Goal: Find specific page/section: Find specific page/section

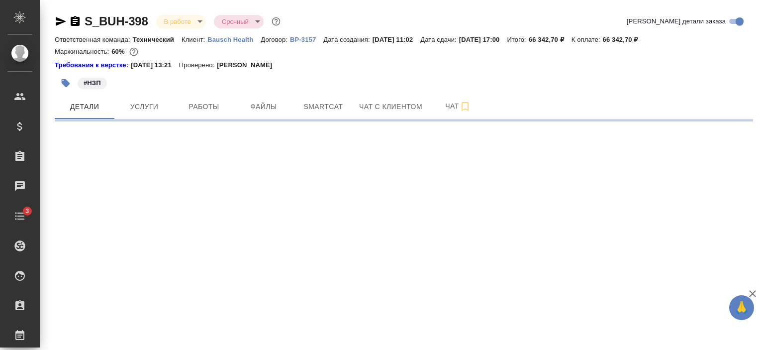
select select "RU"
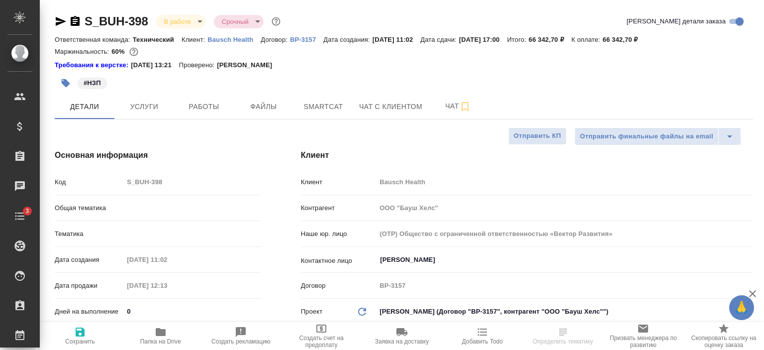
type textarea "x"
type input "[PERSON_NAME]"
type input "[PERSON_NAME]pereverzeva"
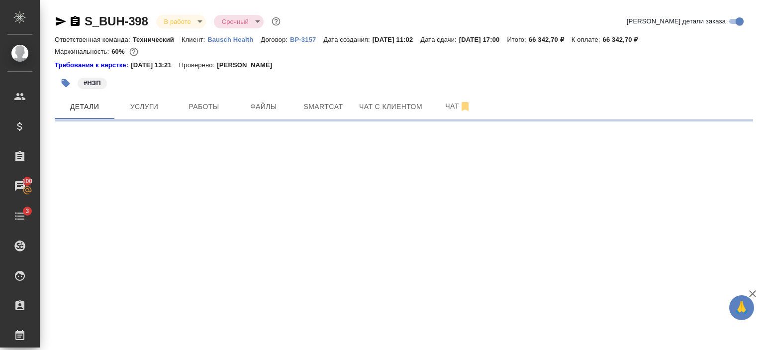
click at [229, 41] on p "Bausch Health" at bounding box center [233, 39] width 53 height 7
select select "RU"
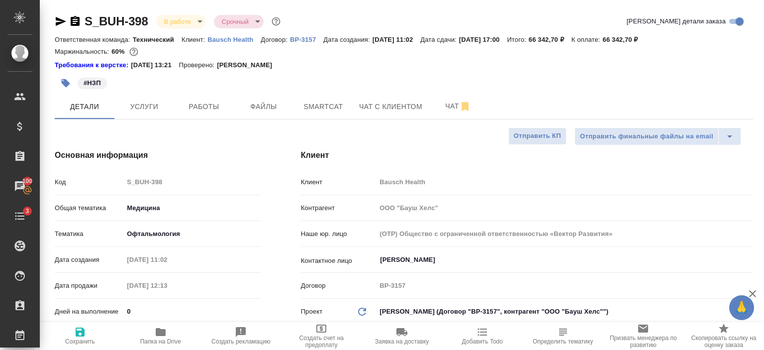
type textarea "x"
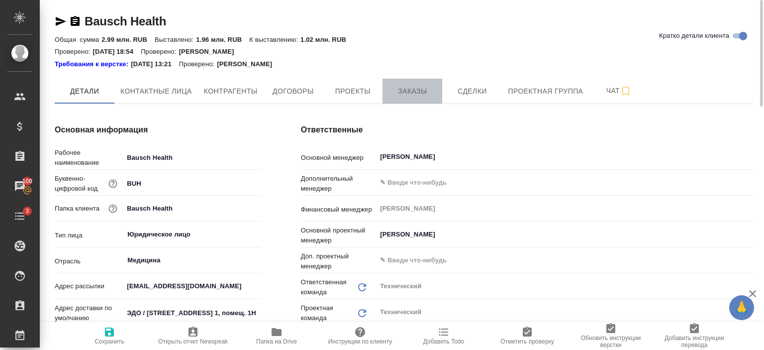
click at [425, 85] on span "Заказы" at bounding box center [412, 91] width 48 height 12
